Goal: Download file/media

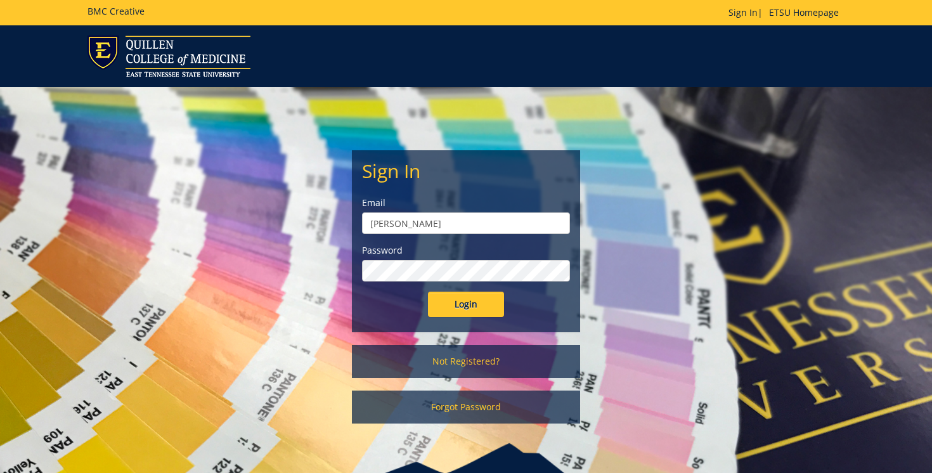
type input "[EMAIL_ADDRESS][DOMAIN_NAME]"
click at [428, 291] on input "Login" at bounding box center [466, 303] width 76 height 25
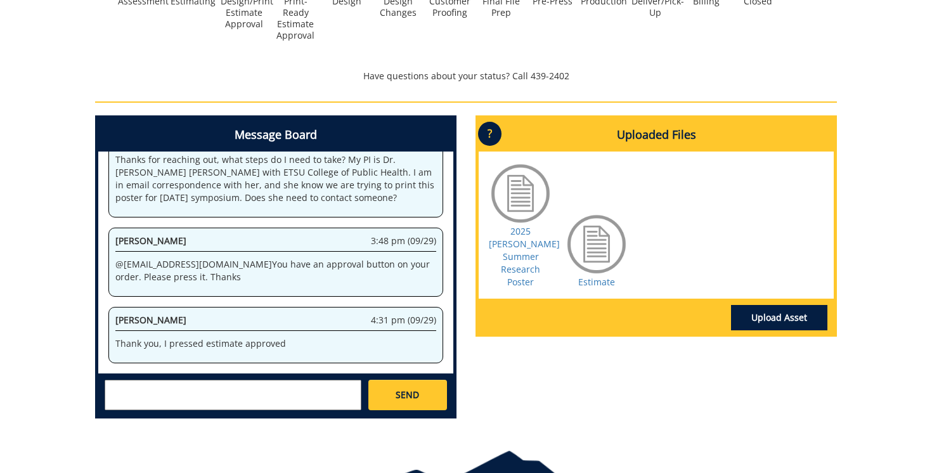
scroll to position [490, 0]
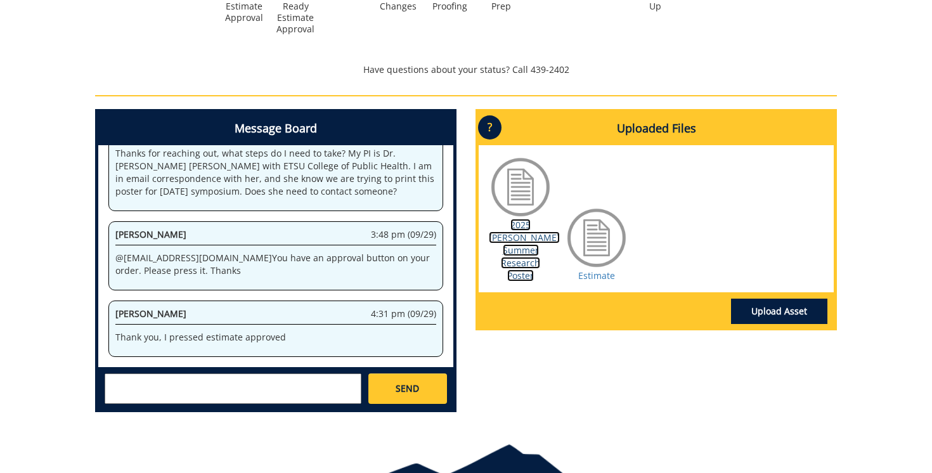
click at [524, 236] on link "2025 [PERSON_NAME] Summer Research Poster" at bounding box center [524, 250] width 71 height 63
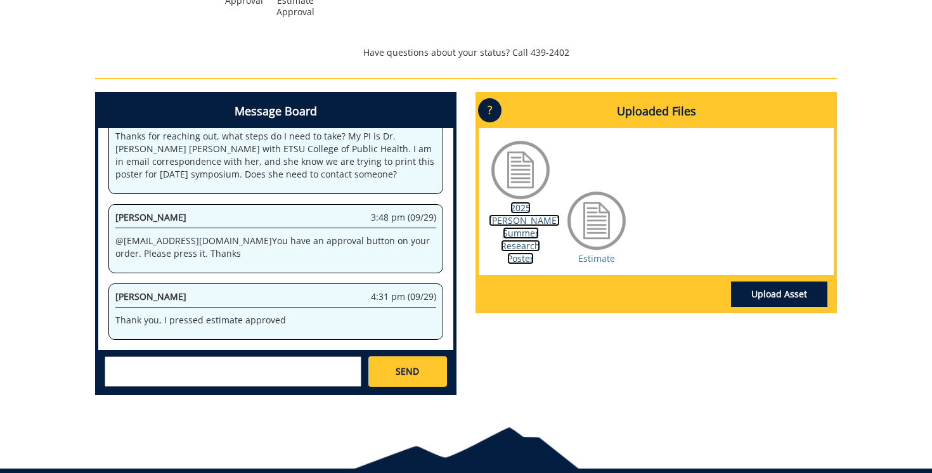
scroll to position [464, 0]
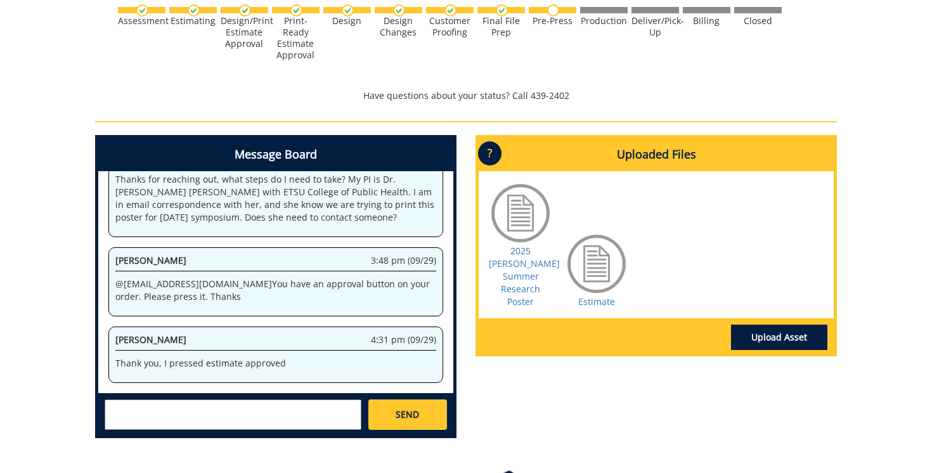
click at [499, 275] on div "2025 [PERSON_NAME] Summer Research Poster" at bounding box center [520, 244] width 63 height 127
click at [510, 273] on link "2025 [PERSON_NAME] Summer Research Poster" at bounding box center [524, 276] width 71 height 63
